Goal: Information Seeking & Learning: Learn about a topic

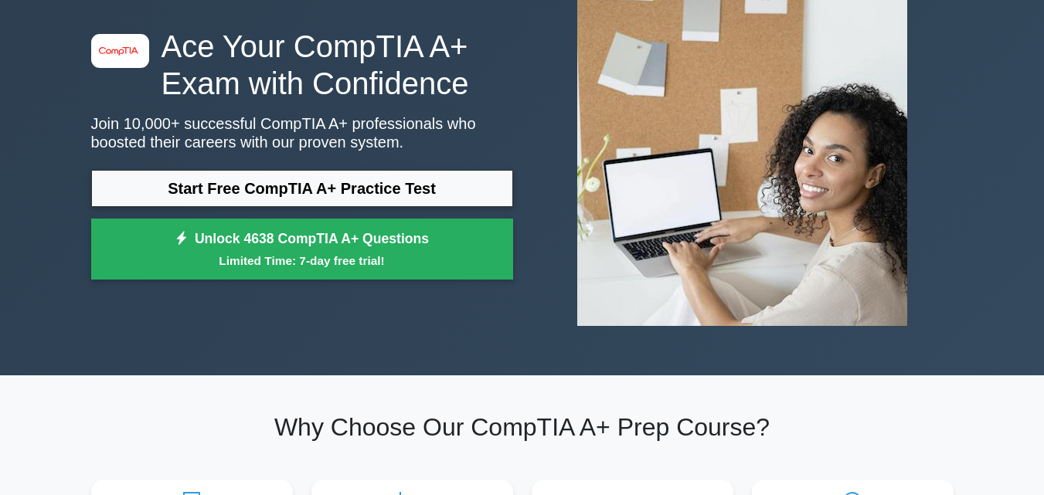
scroll to position [77, 0]
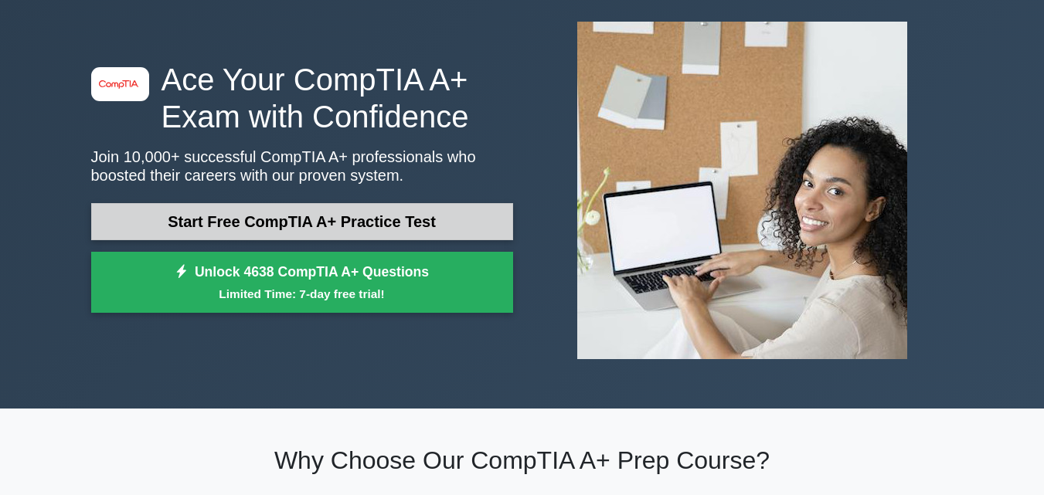
click at [382, 221] on link "Start Free CompTIA A+ Practice Test" at bounding box center [302, 221] width 422 height 37
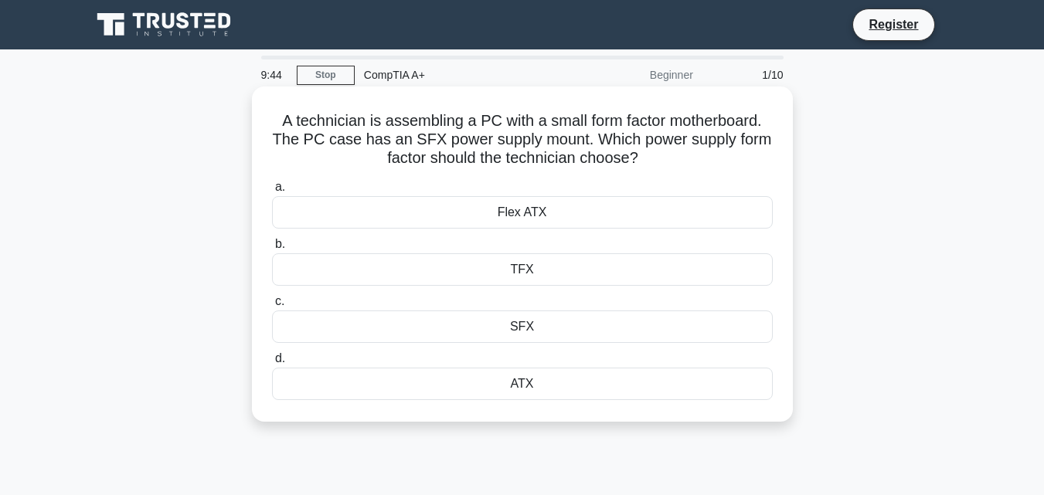
click at [544, 330] on div "SFX" at bounding box center [522, 327] width 501 height 32
click at [272, 307] on input "c. SFX" at bounding box center [272, 302] width 0 height 10
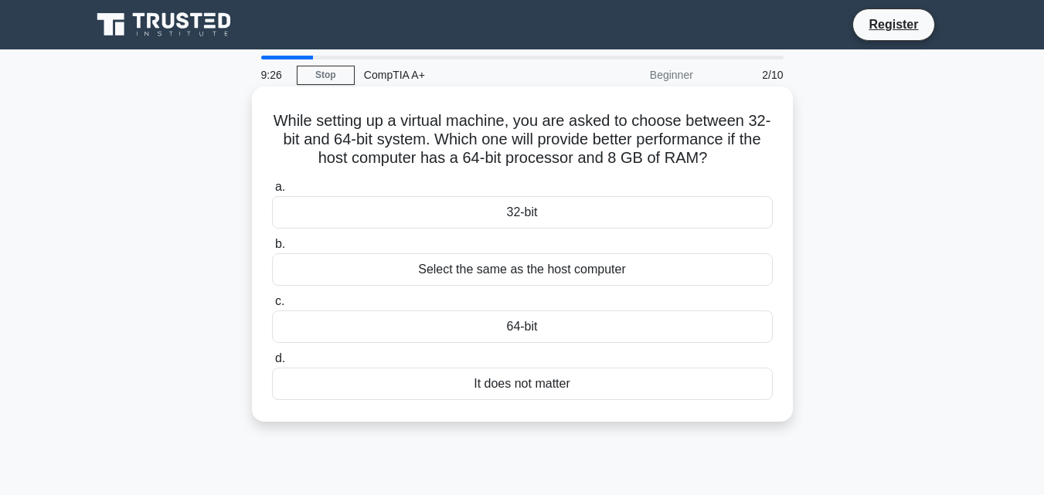
click at [535, 274] on div "Select the same as the host computer" at bounding box center [522, 269] width 501 height 32
click at [272, 250] on input "b. Select the same as the host computer" at bounding box center [272, 244] width 0 height 10
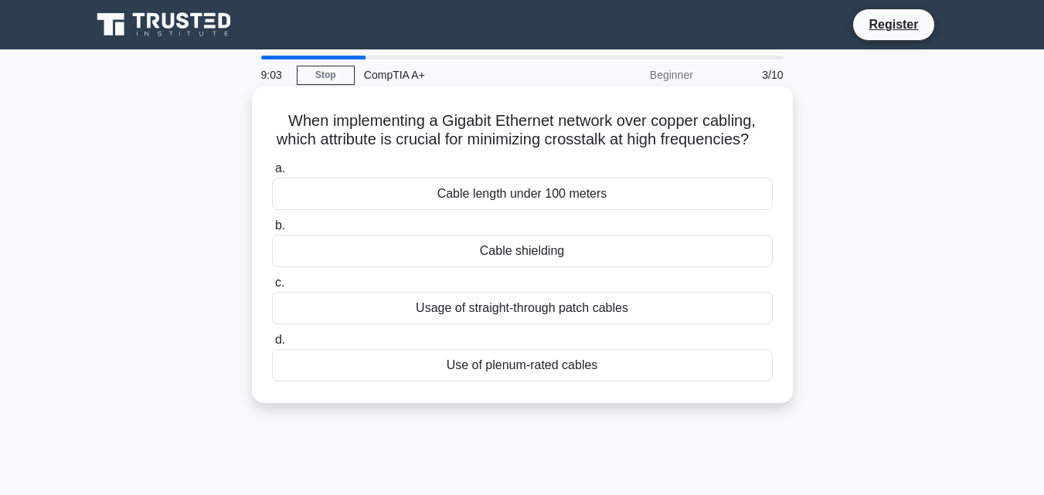
click at [501, 267] on div "Cable shielding" at bounding box center [522, 251] width 501 height 32
click at [272, 231] on input "b. Cable shielding" at bounding box center [272, 226] width 0 height 10
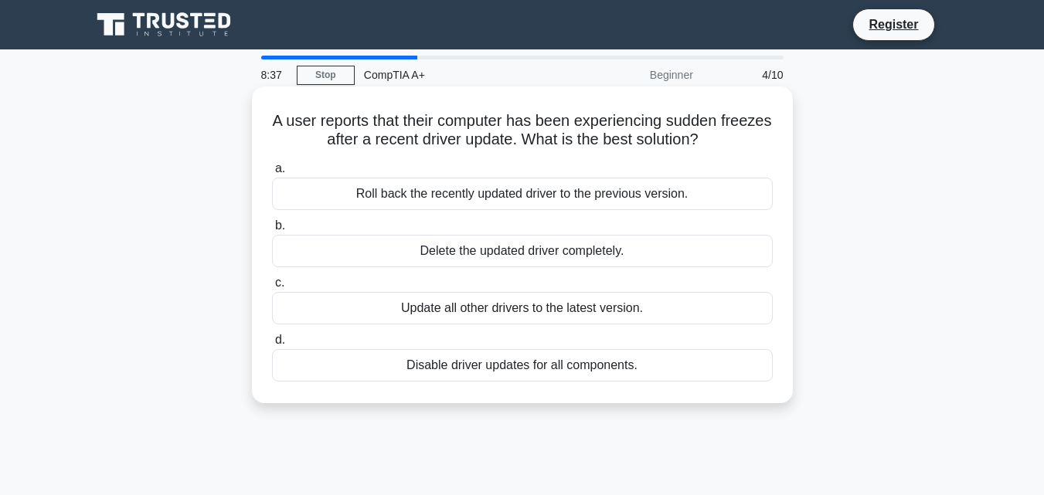
click at [558, 195] on div "Roll back the recently updated driver to the previous version." at bounding box center [522, 194] width 501 height 32
click at [272, 174] on input "a. Roll back the recently updated driver to the previous version." at bounding box center [272, 169] width 0 height 10
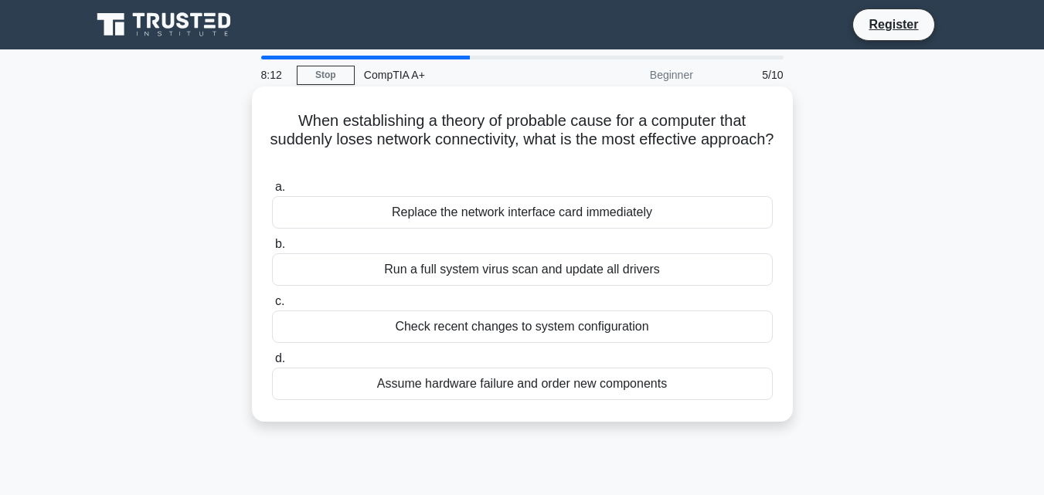
click at [493, 328] on div "Check recent changes to system configuration" at bounding box center [522, 327] width 501 height 32
click at [272, 307] on input "c. Check recent changes to system configuration" at bounding box center [272, 302] width 0 height 10
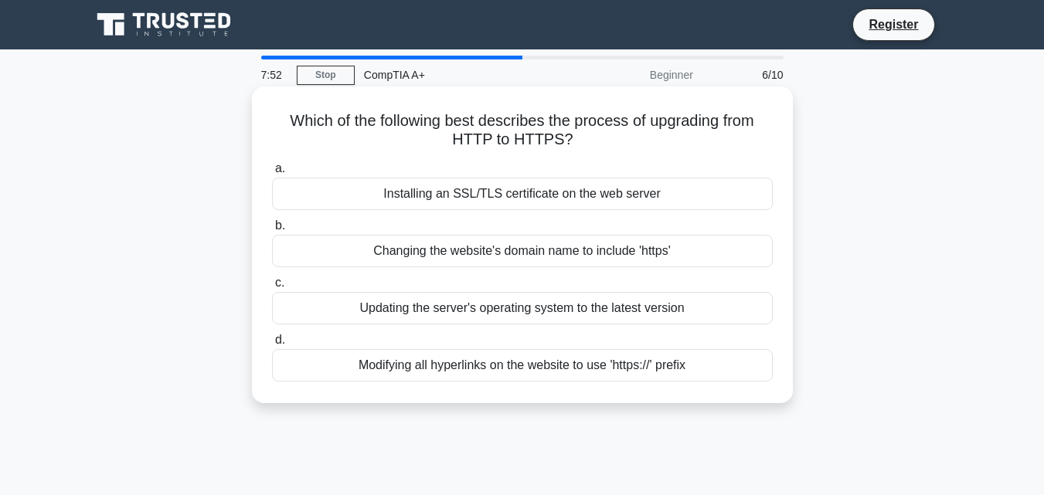
click at [542, 362] on div "Modifying all hyperlinks on the website to use 'https://' prefix" at bounding box center [522, 365] width 501 height 32
click at [272, 345] on input "d. Modifying all hyperlinks on the website to use 'https://' prefix" at bounding box center [272, 340] width 0 height 10
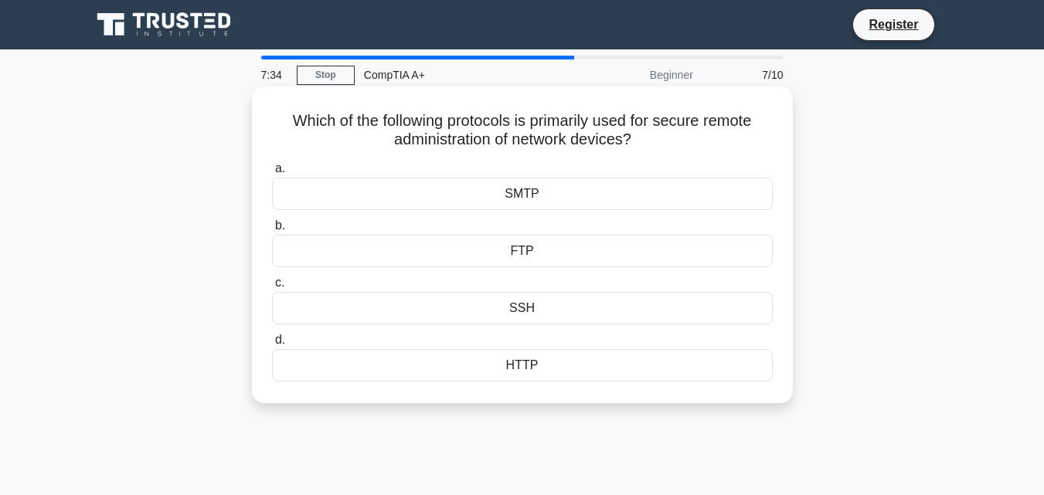
click at [514, 210] on div "SMTP" at bounding box center [522, 194] width 501 height 32
click at [272, 174] on input "a. SMTP" at bounding box center [272, 169] width 0 height 10
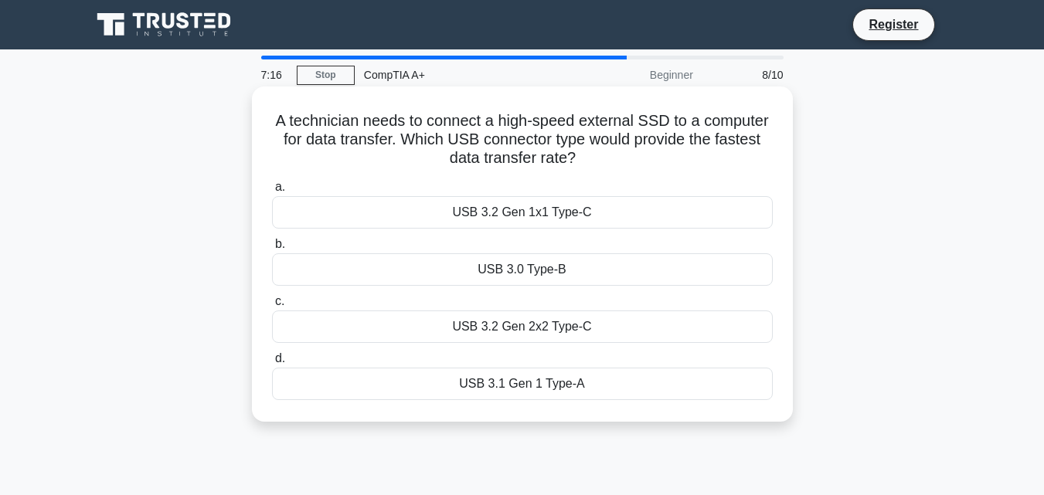
click at [480, 327] on div "USB 3.2 Gen 2x2 Type-C" at bounding box center [522, 327] width 501 height 32
click at [272, 307] on input "c. USB 3.2 Gen 2x2 Type-C" at bounding box center [272, 302] width 0 height 10
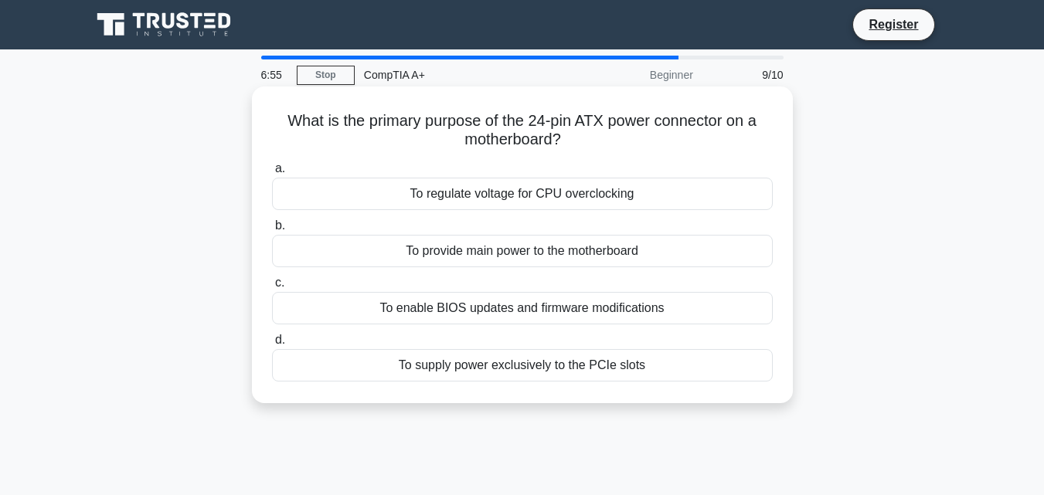
click at [493, 254] on div "To provide main power to the motherboard" at bounding box center [522, 251] width 501 height 32
click at [272, 231] on input "b. To provide main power to the motherboard" at bounding box center [272, 226] width 0 height 10
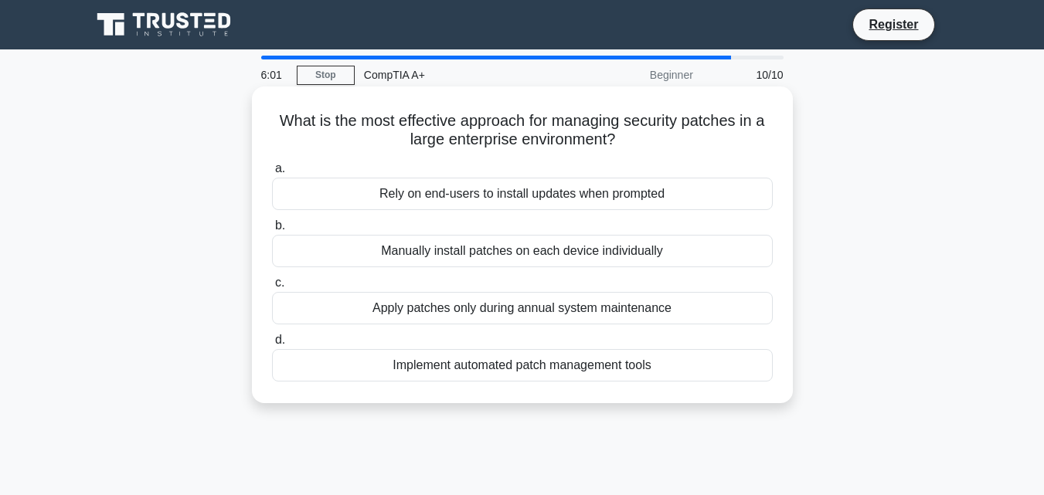
click at [588, 364] on div "Implement automated patch management tools" at bounding box center [522, 365] width 501 height 32
click at [272, 345] on input "d. Implement automated patch management tools" at bounding box center [272, 340] width 0 height 10
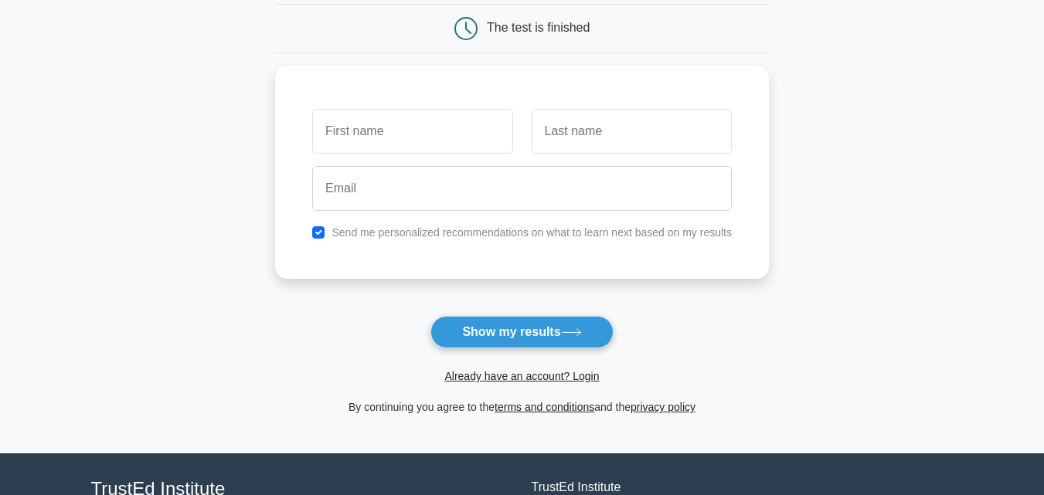
scroll to position [155, 0]
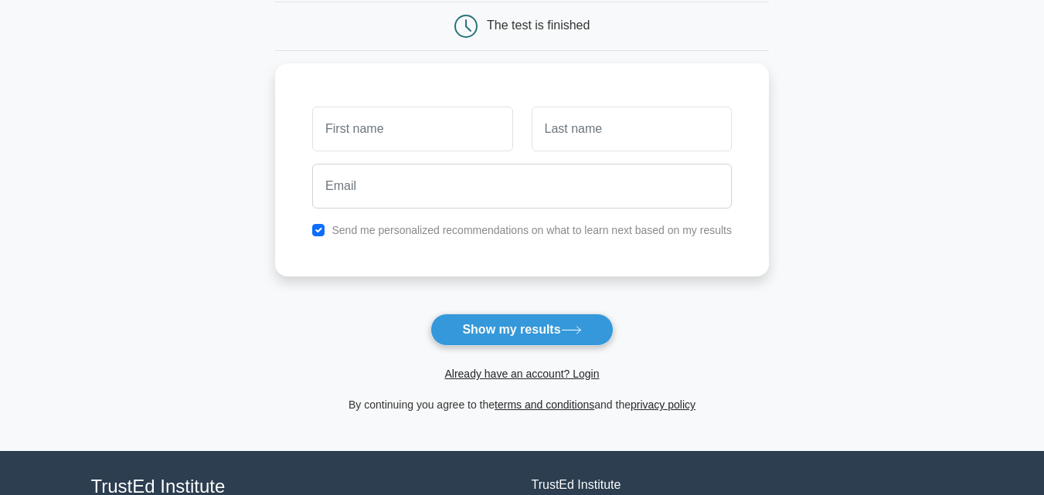
click at [586, 342] on button "Show my results" at bounding box center [521, 330] width 182 height 32
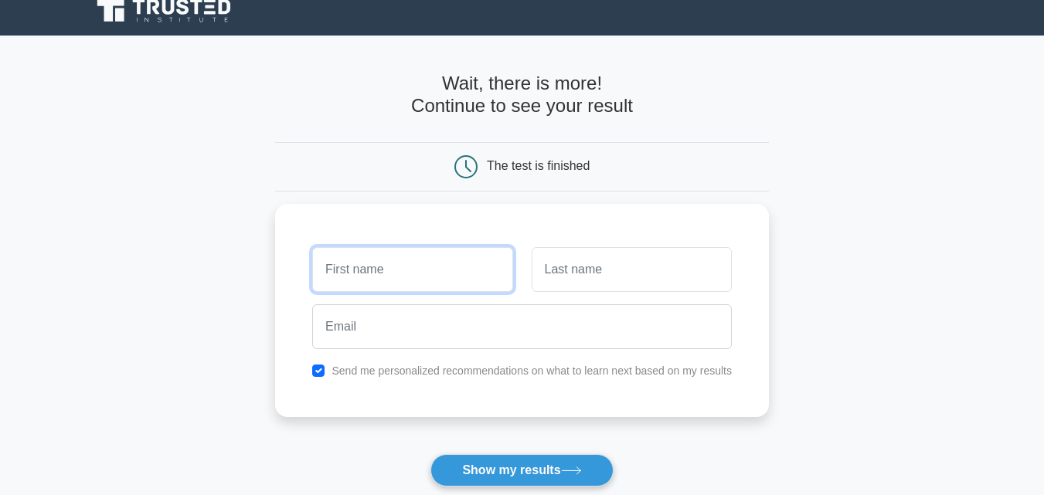
scroll to position [0, 0]
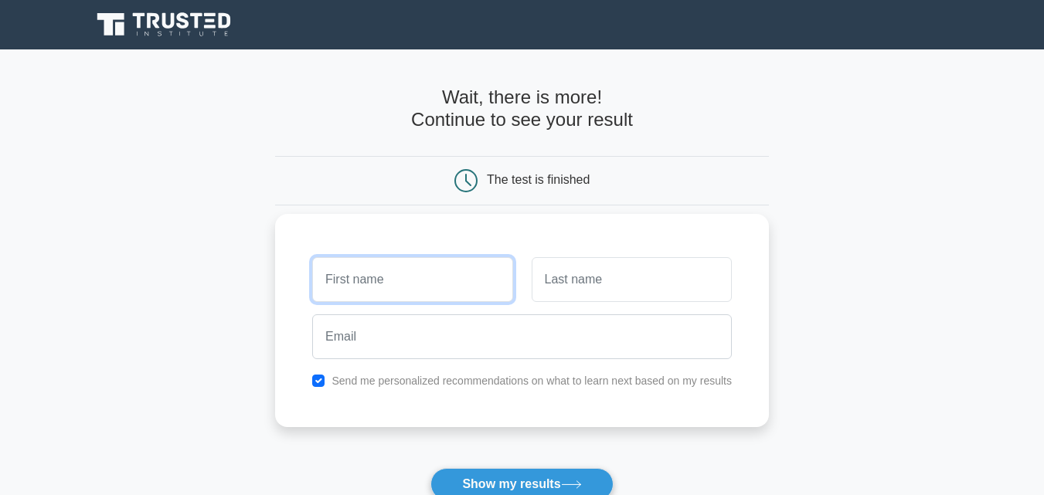
click at [456, 279] on input "text" at bounding box center [412, 279] width 200 height 45
click at [324, 381] on input "checkbox" at bounding box center [318, 381] width 12 height 12
checkbox input "false"
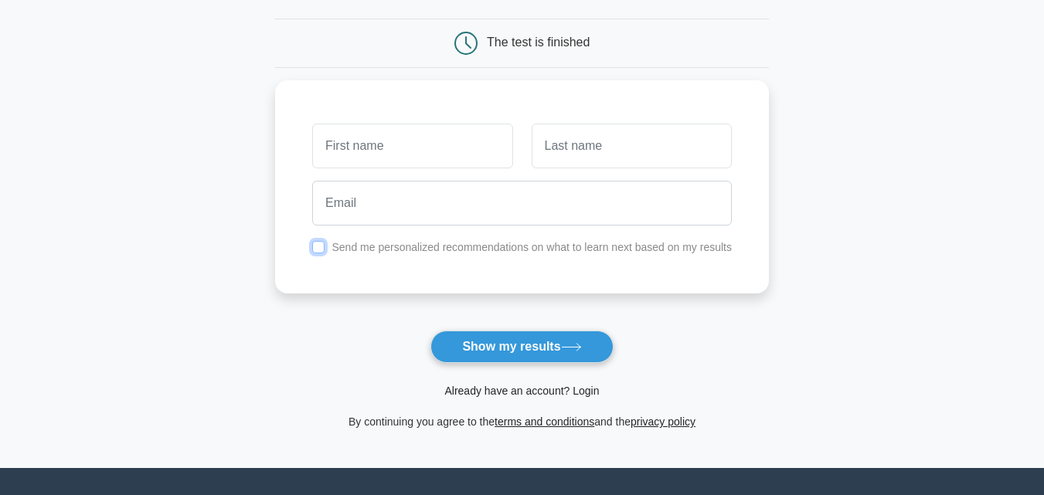
scroll to position [155, 0]
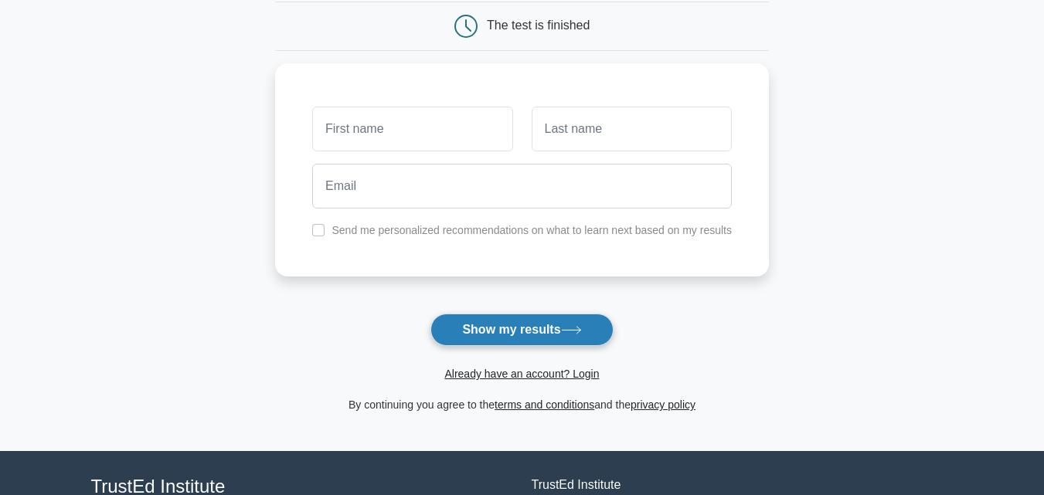
click at [540, 337] on button "Show my results" at bounding box center [521, 330] width 182 height 32
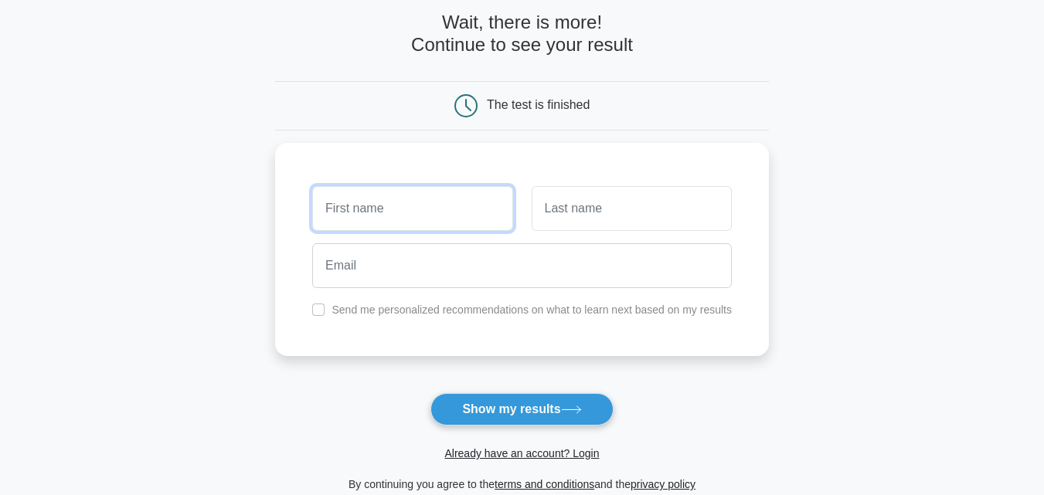
scroll to position [0, 0]
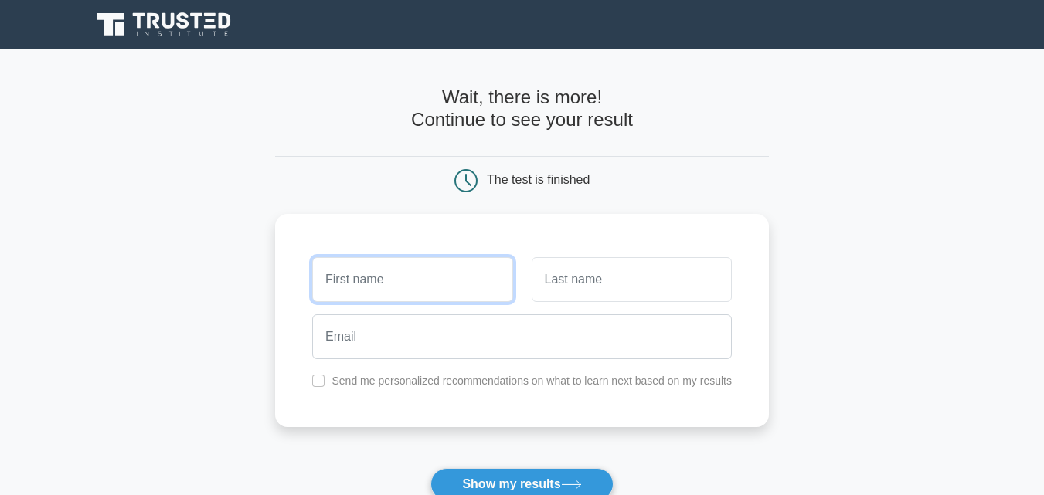
click at [457, 280] on input "text" at bounding box center [412, 279] width 200 height 45
type input "Chubby"
drag, startPoint x: 521, startPoint y: 271, endPoint x: 592, endPoint y: 283, distance: 71.2
click at [527, 272] on div at bounding box center [631, 279] width 219 height 57
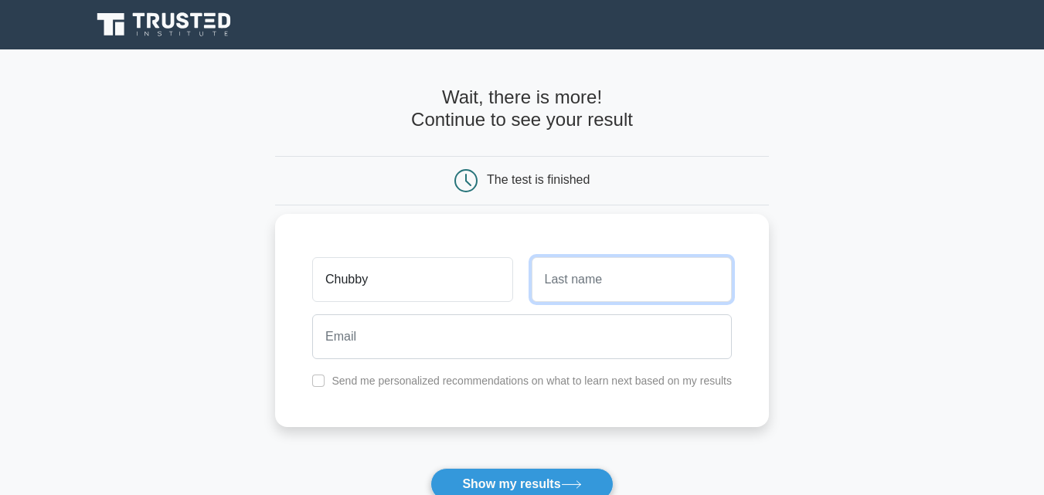
click at [592, 283] on input "text" at bounding box center [631, 279] width 200 height 45
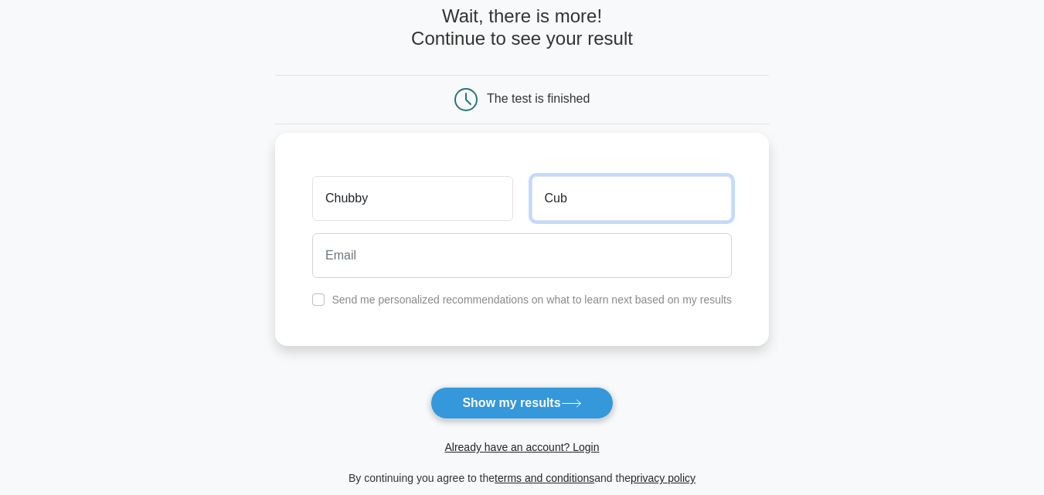
scroll to position [77, 0]
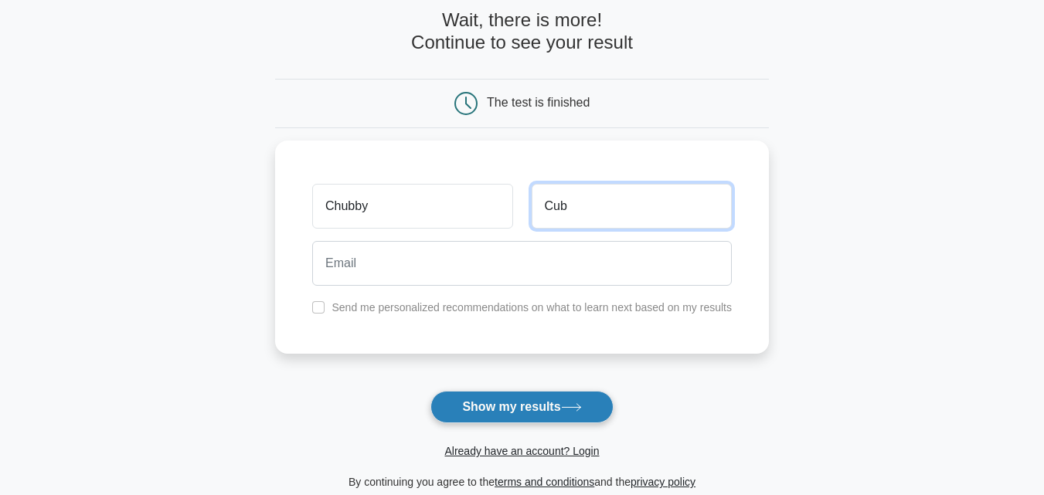
type input "Cub"
click at [547, 408] on button "Show my results" at bounding box center [521, 407] width 182 height 32
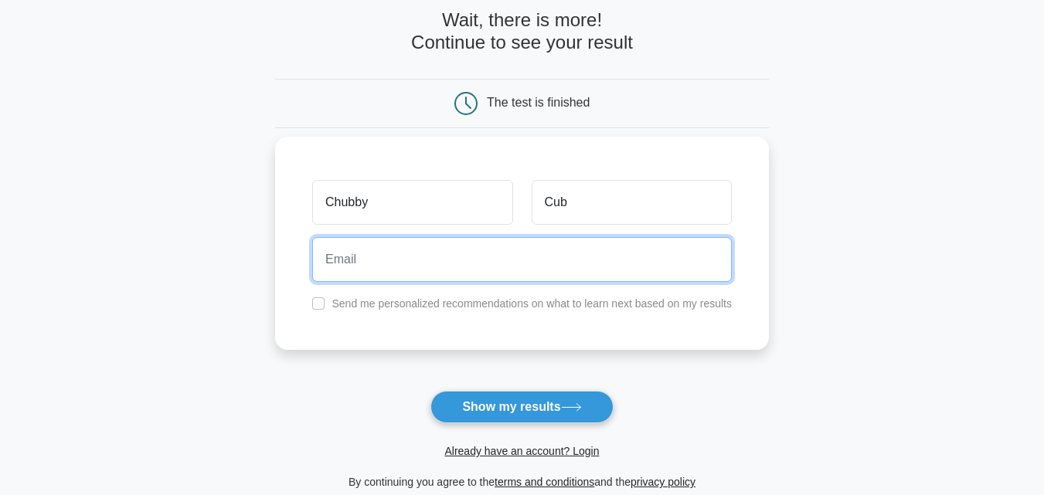
drag, startPoint x: 475, startPoint y: 273, endPoint x: 452, endPoint y: 268, distance: 23.6
click at [452, 268] on input "email" at bounding box center [521, 259] width 419 height 45
